Goal: Find contact information: Find contact information

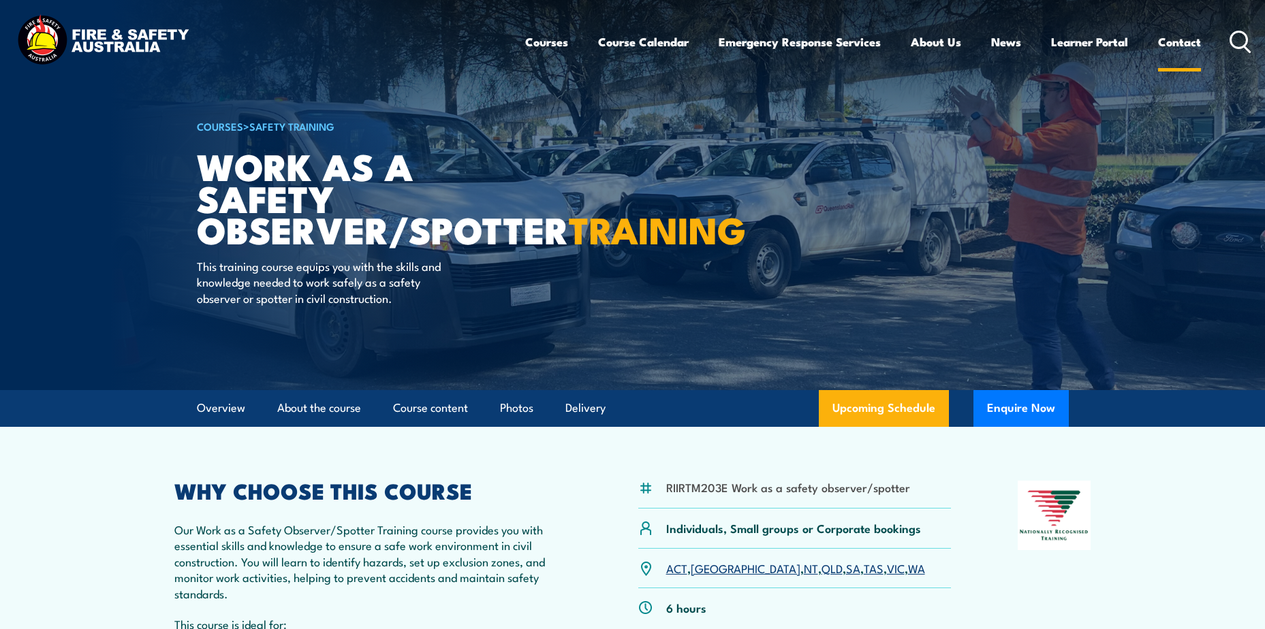
click at [1185, 37] on link "Contact" at bounding box center [1179, 42] width 43 height 36
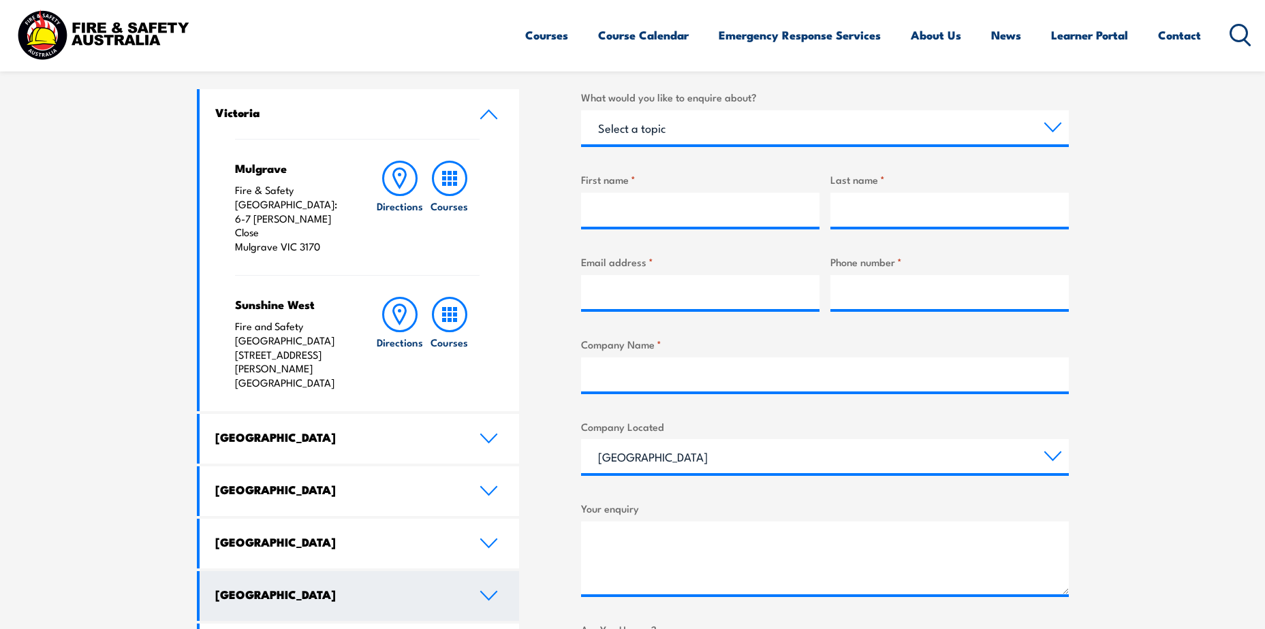
scroll to position [477, 0]
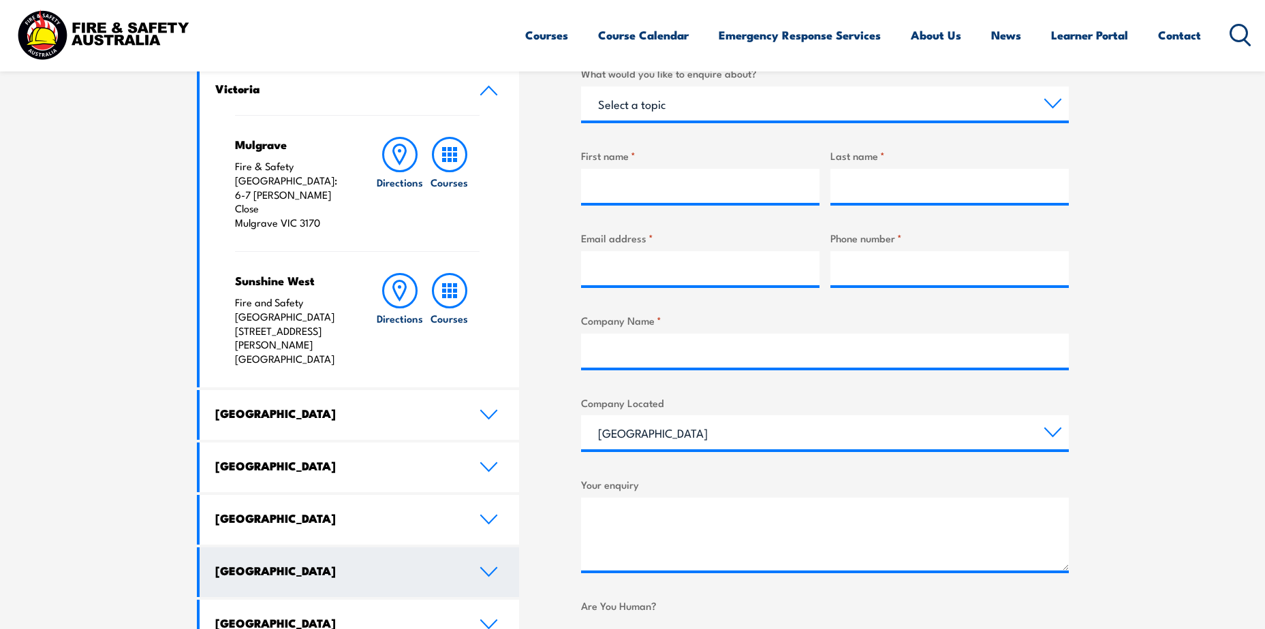
click at [488, 567] on icon at bounding box center [488, 572] width 18 height 11
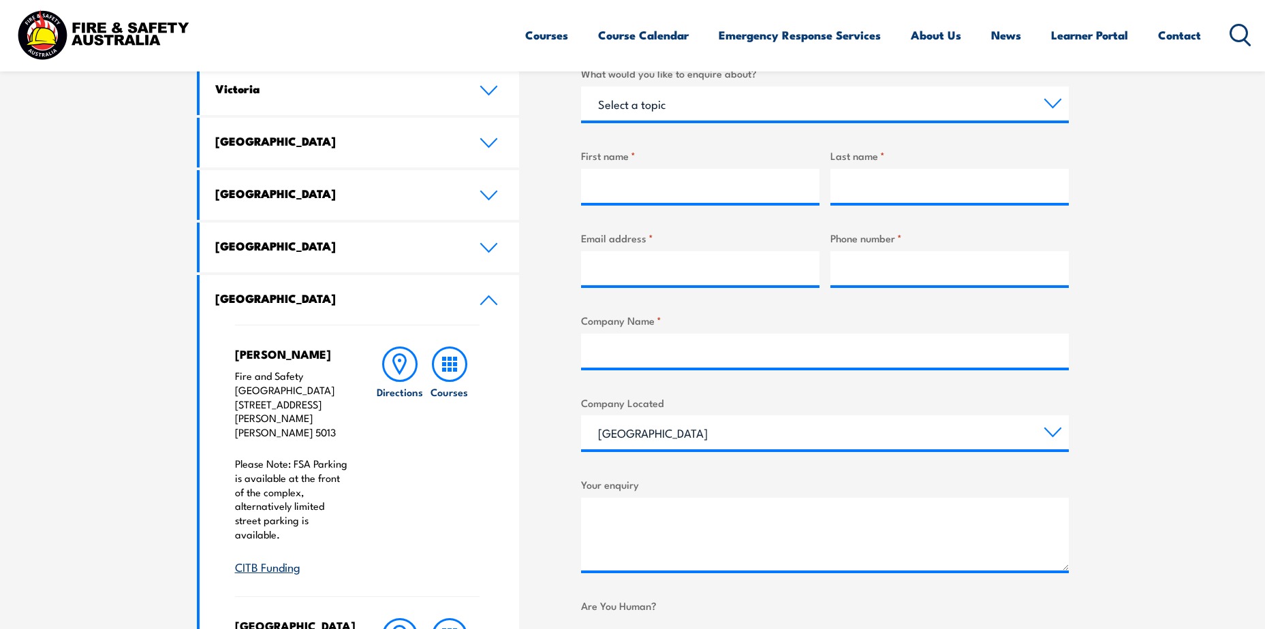
click at [283, 558] on link "CITB Funding" at bounding box center [267, 566] width 65 height 16
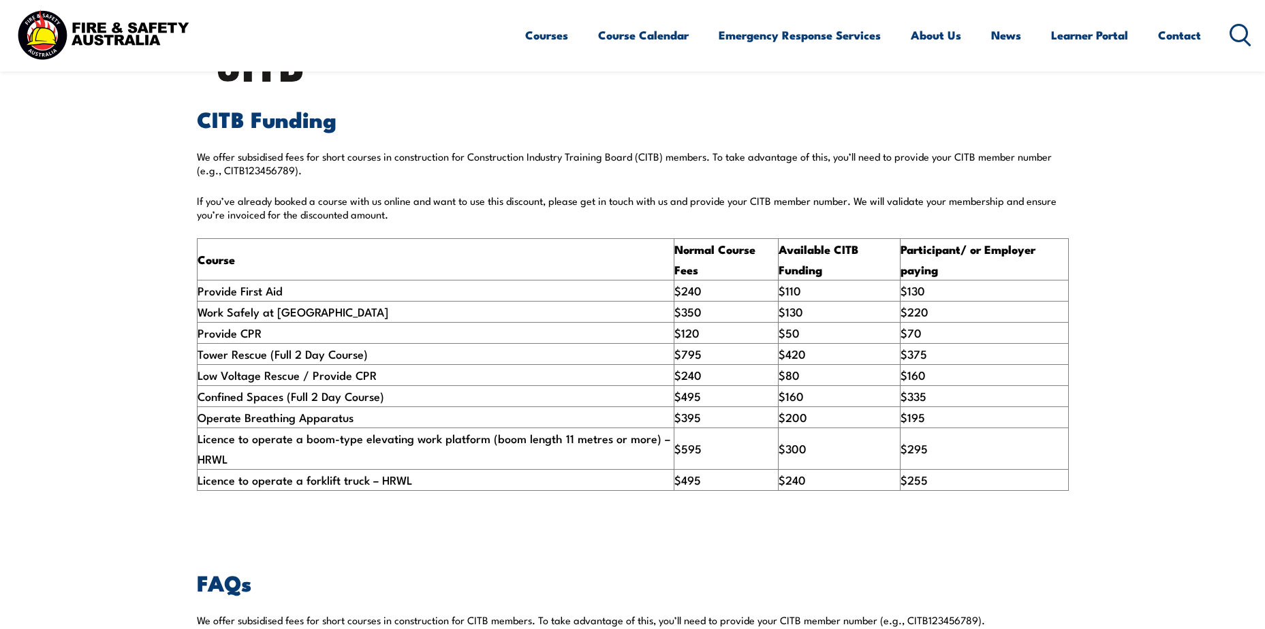
scroll to position [409, 0]
